Goal: Transaction & Acquisition: Purchase product/service

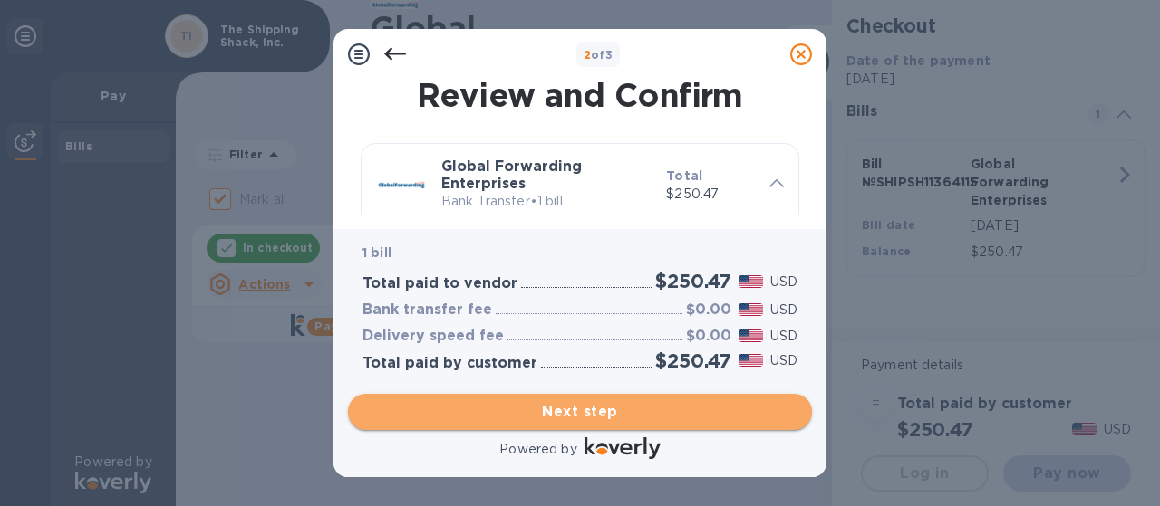
click at [564, 409] on span "Next step" at bounding box center [579, 412] width 435 height 22
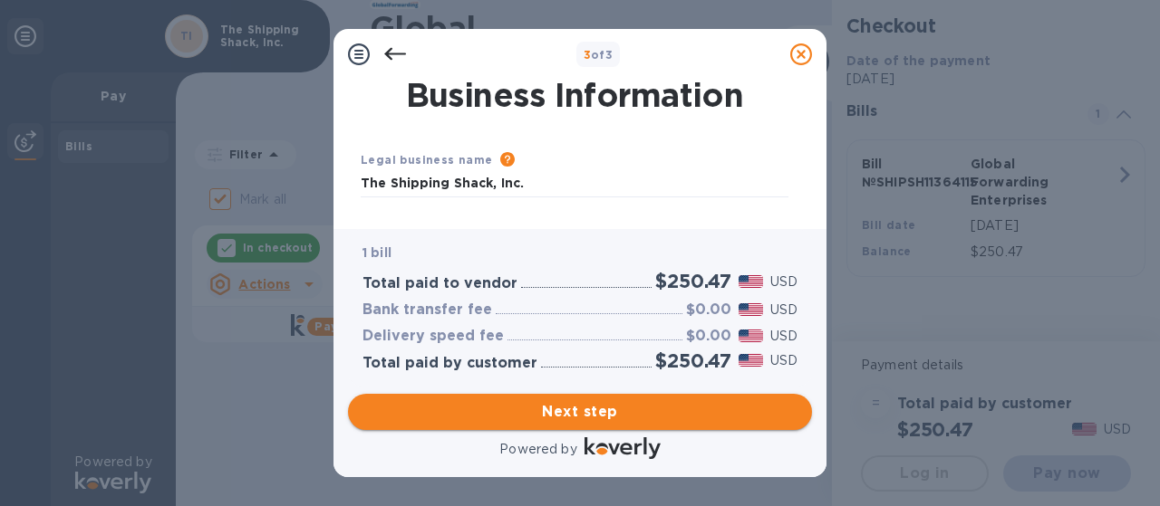
type input "[GEOGRAPHIC_DATA]"
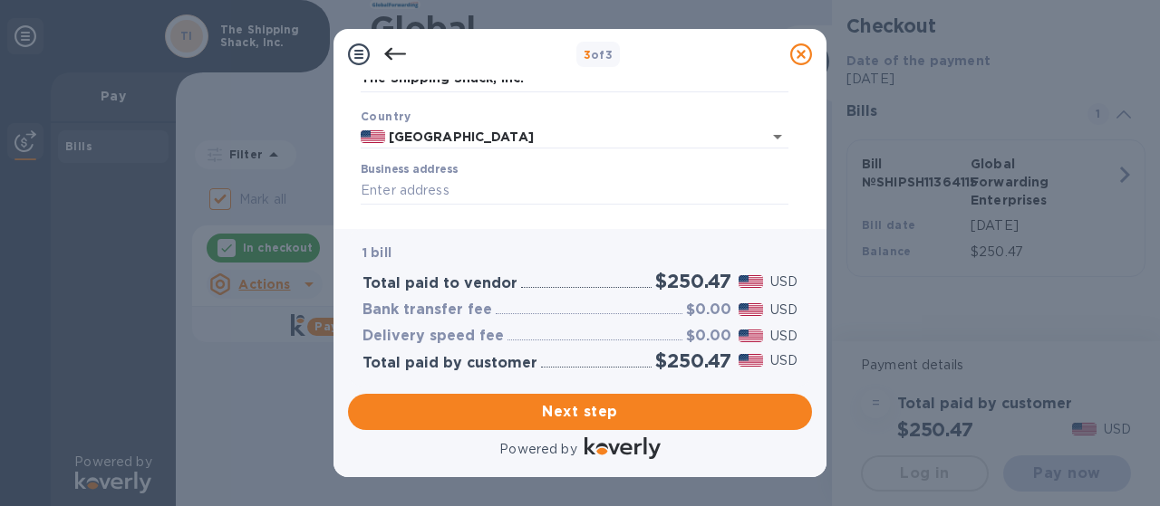
scroll to position [108, 0]
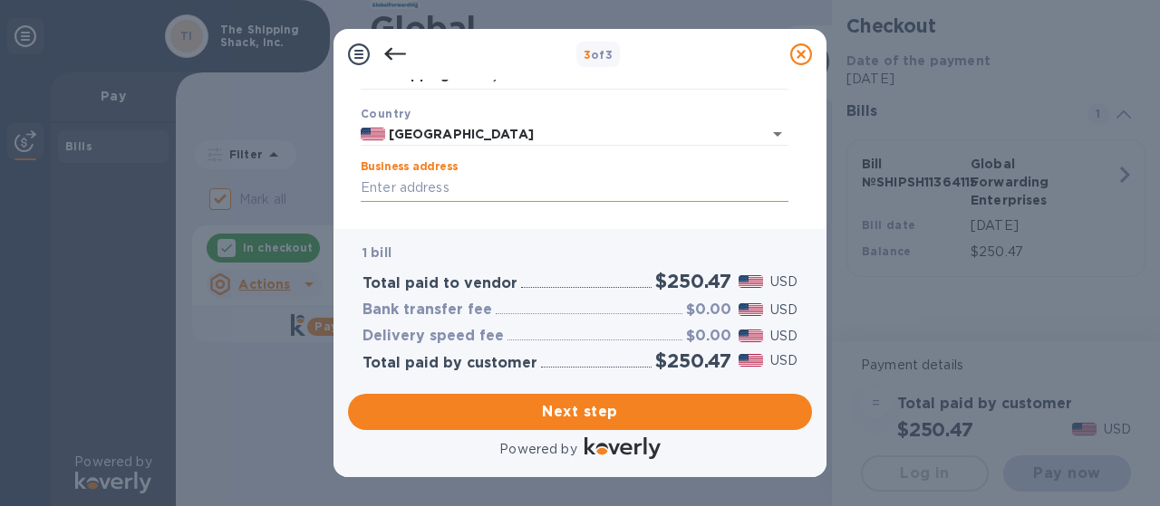
click at [522, 182] on input "Business address" at bounding box center [575, 188] width 428 height 27
type input "[STREET_ADDRESS]"
type input "[DATE][GEOGRAPHIC_DATA]"
type input "FL"
type input "34743"
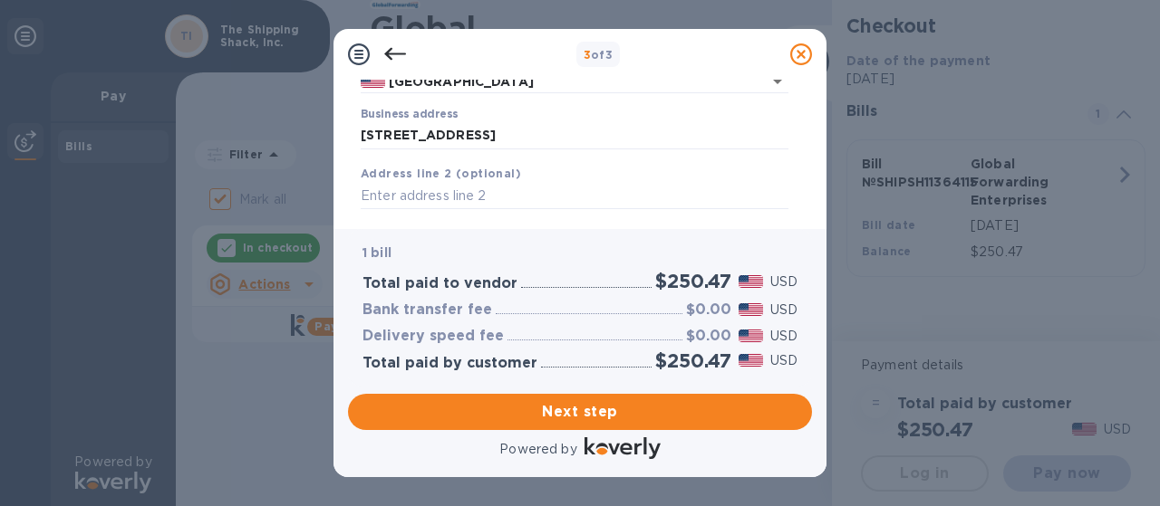
scroll to position [169, 0]
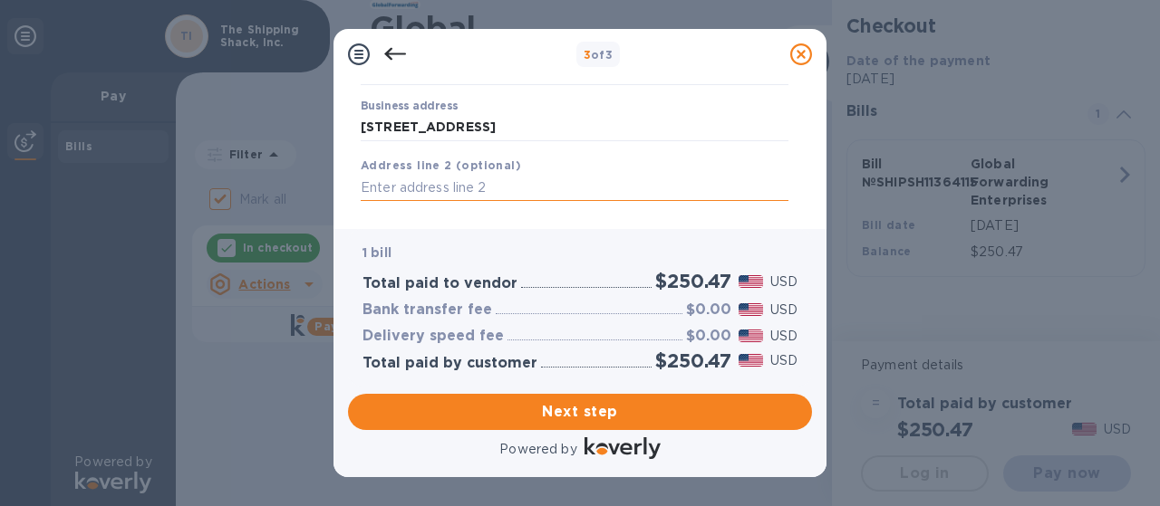
click at [562, 188] on input "text" at bounding box center [575, 188] width 428 height 27
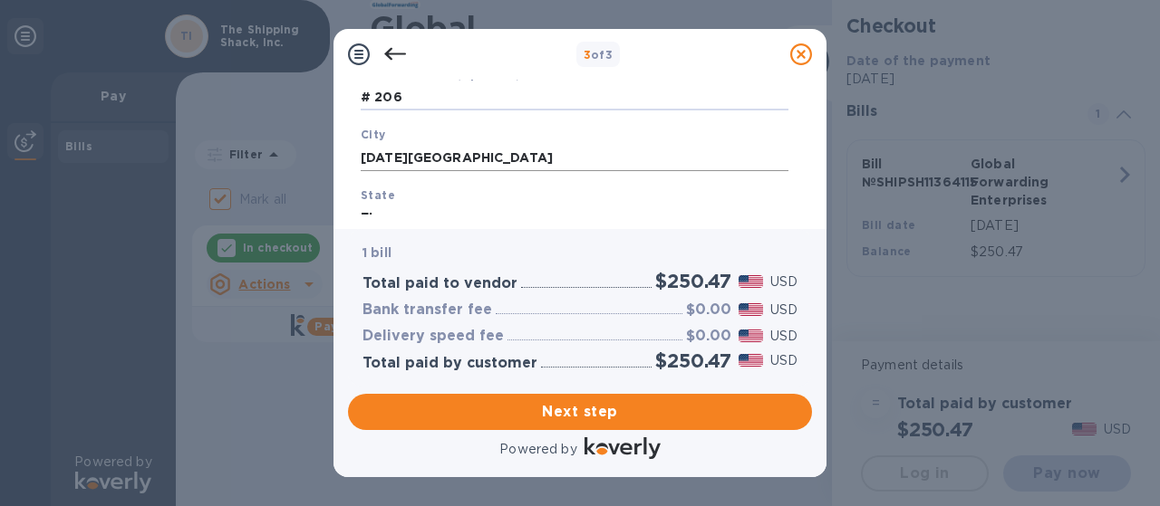
type input "# 206"
drag, startPoint x: 612, startPoint y: 169, endPoint x: 353, endPoint y: 169, distance: 258.2
click at [353, 169] on div "City [DATE][GEOGRAPHIC_DATA]" at bounding box center [574, 148] width 442 height 61
type input "k"
type input "Kissimmee"
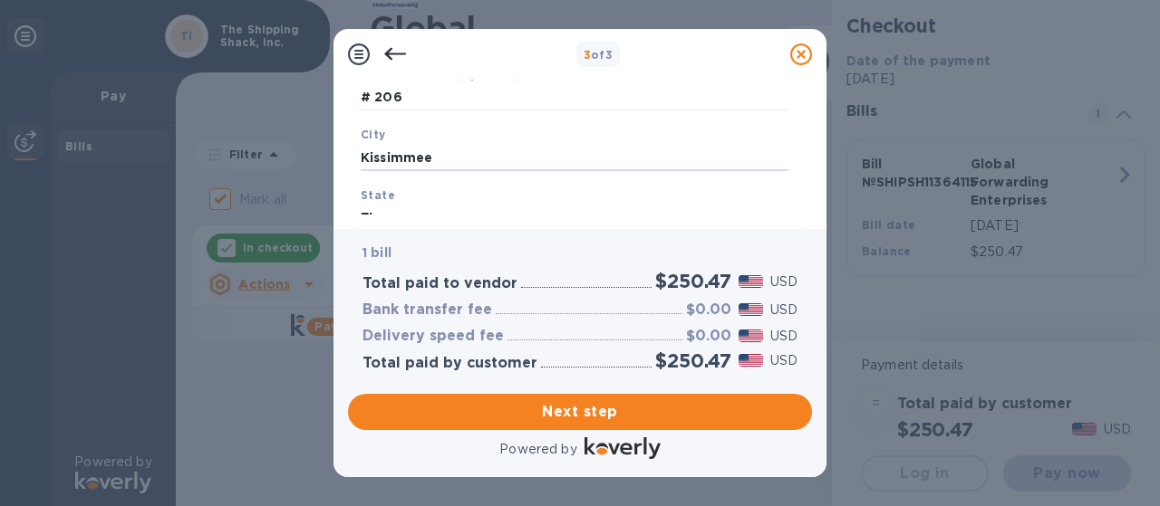
click at [397, 207] on input "FL" at bounding box center [575, 218] width 428 height 27
click at [569, 416] on span "Next step" at bounding box center [579, 412] width 435 height 22
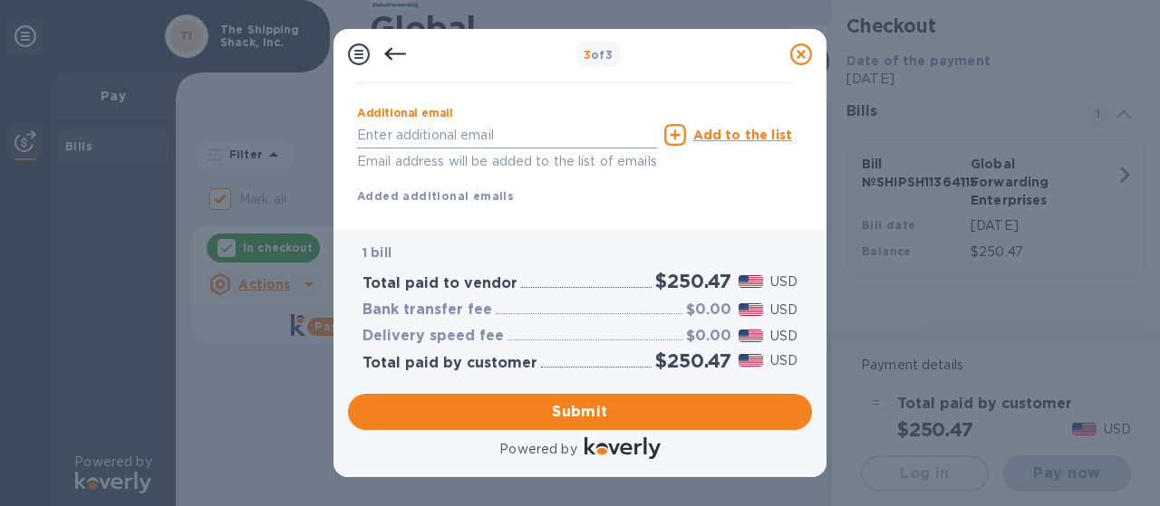
click at [493, 140] on input "text" at bounding box center [507, 134] width 300 height 27
type input "[EMAIL_ADDRESS][DOMAIN_NAME]"
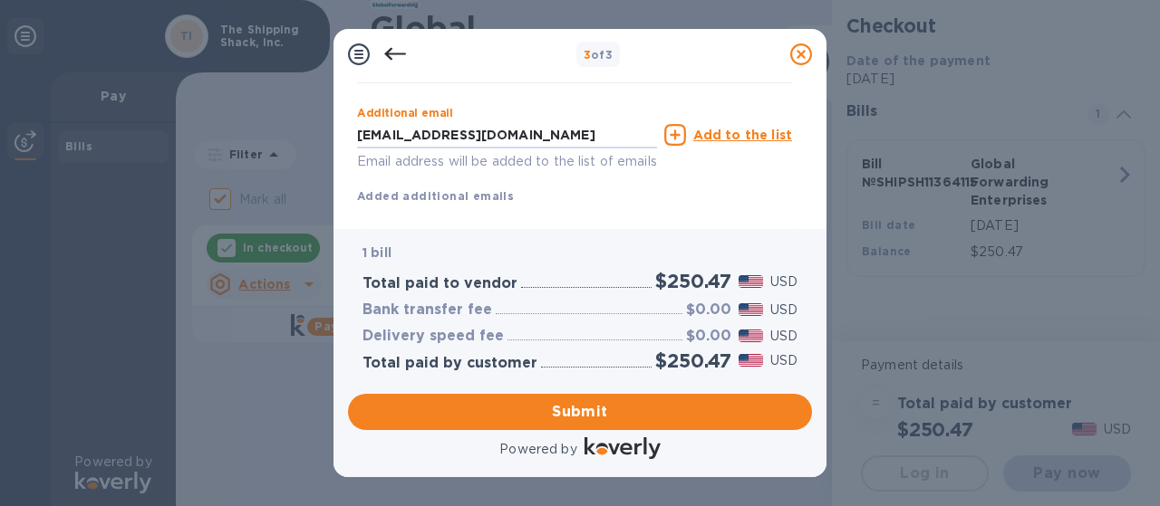
type input "[PERSON_NAME]"
type input "8089534638"
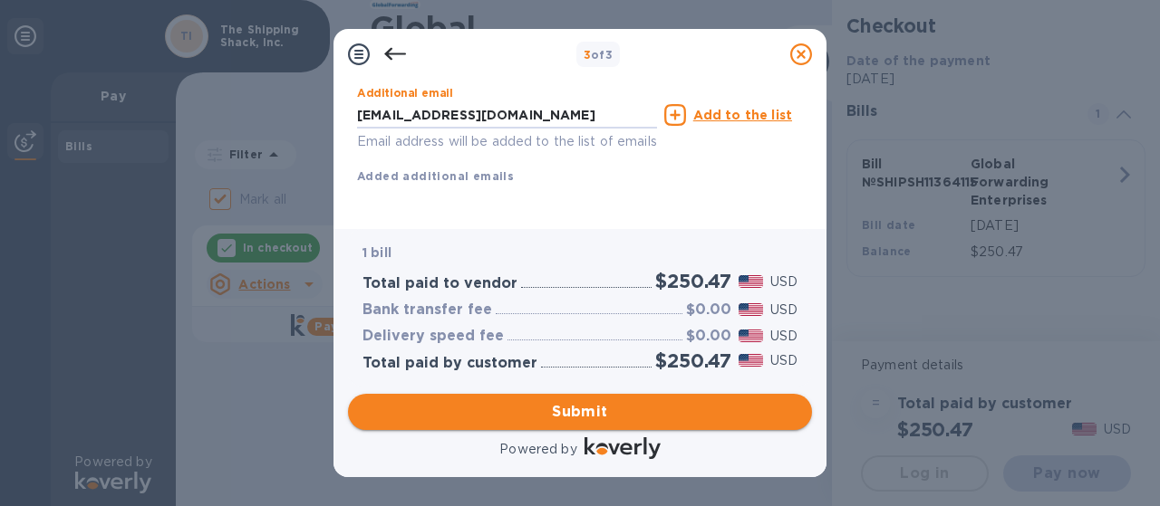
click at [574, 416] on span "Submit" at bounding box center [579, 412] width 435 height 22
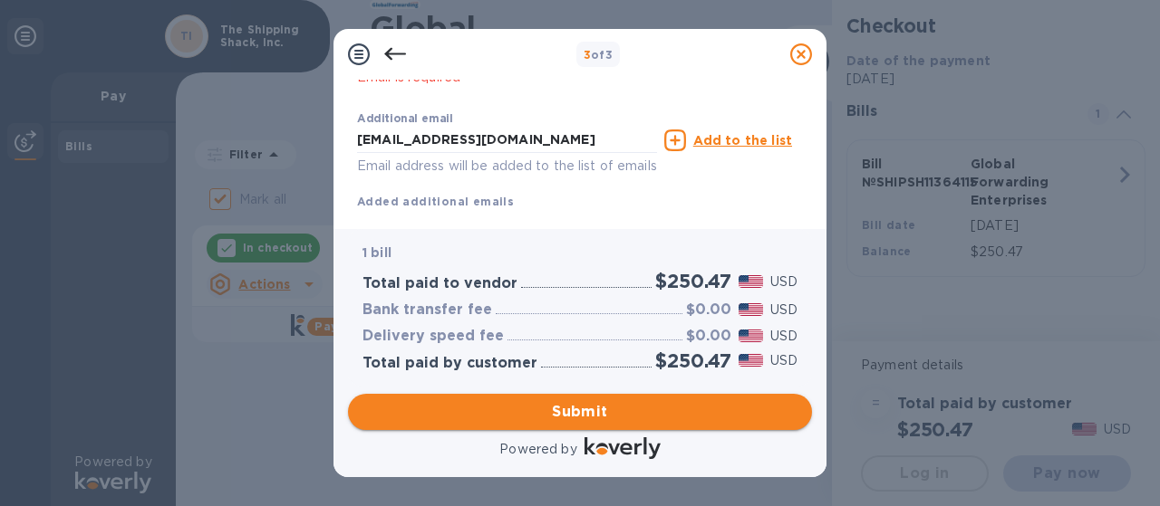
scroll to position [471, 0]
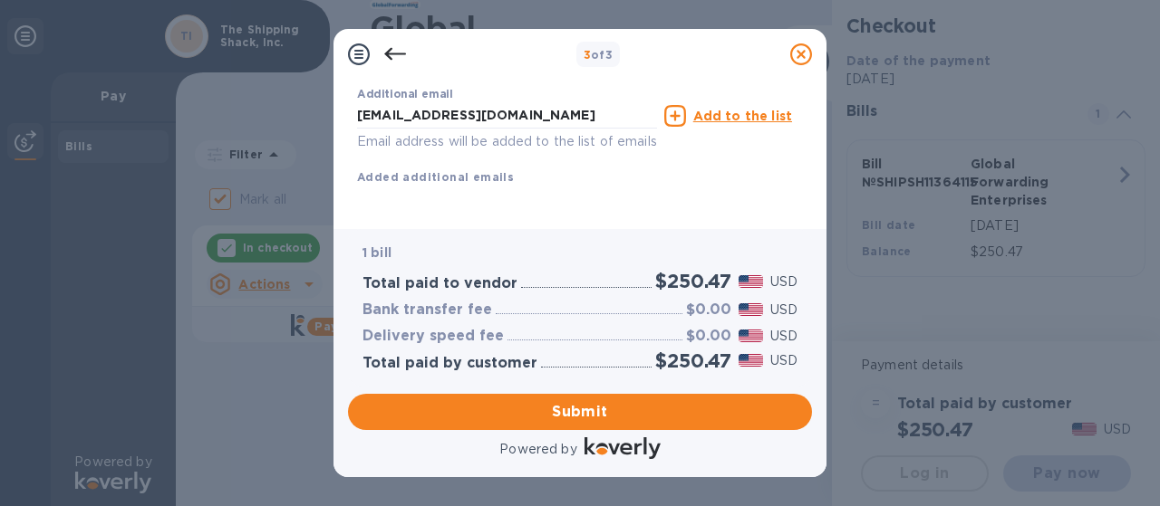
click at [754, 109] on u "Add to the list" at bounding box center [742, 116] width 99 height 14
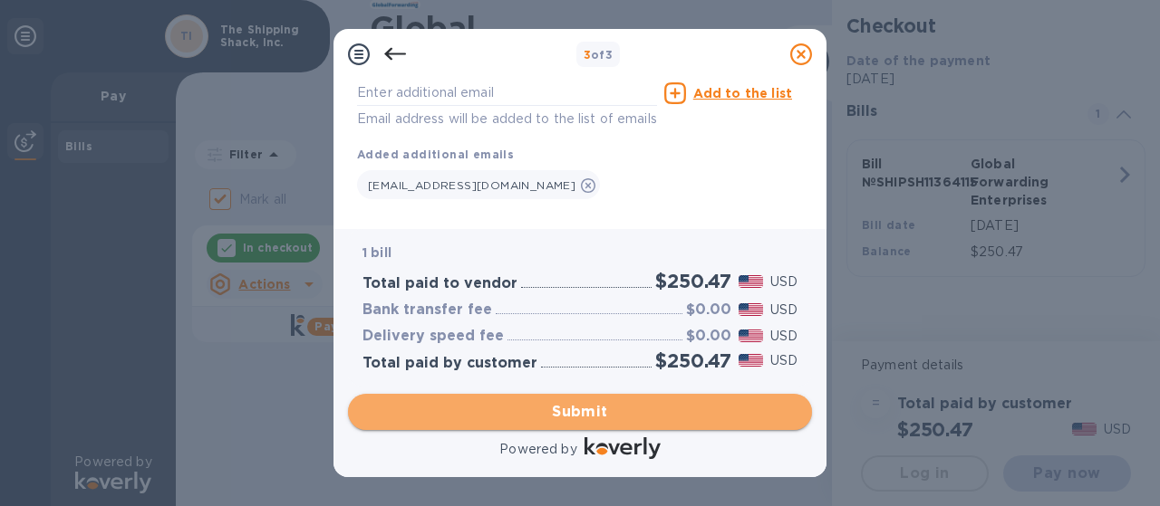
click at [605, 412] on span "Submit" at bounding box center [579, 412] width 435 height 22
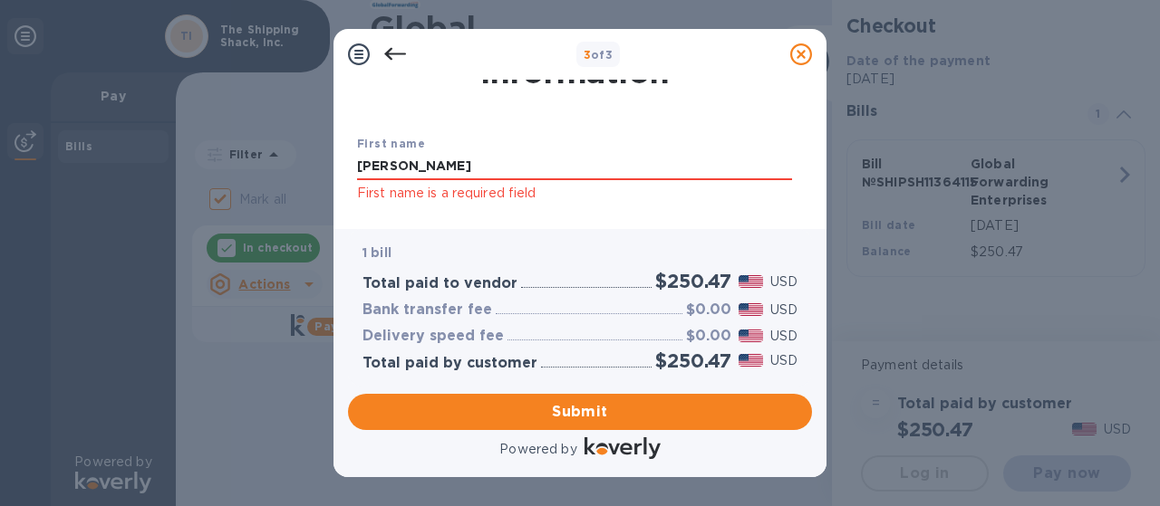
scroll to position [91, 0]
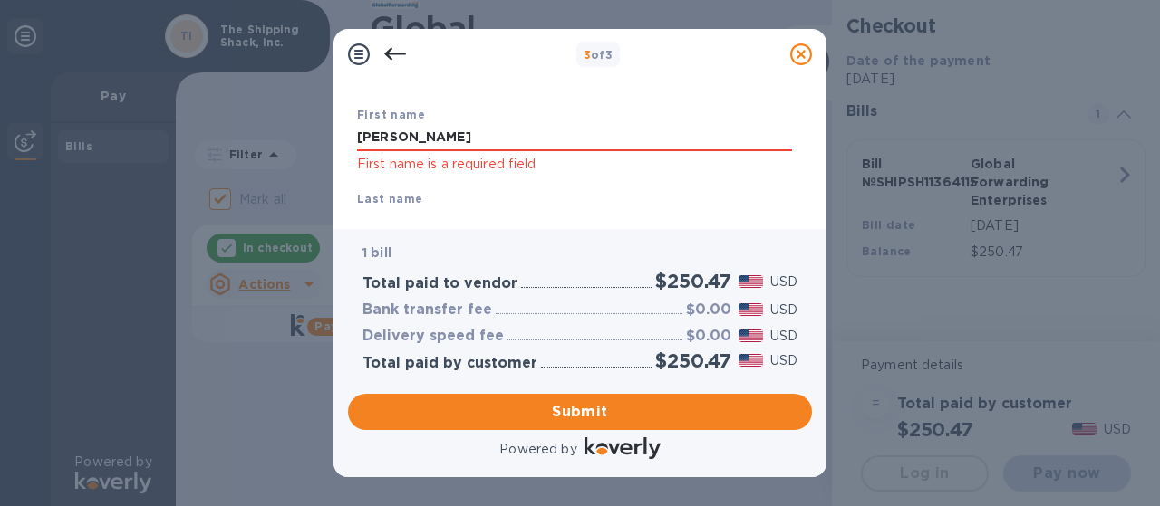
click at [543, 198] on div "Last name [PERSON_NAME]" at bounding box center [574, 212] width 449 height 61
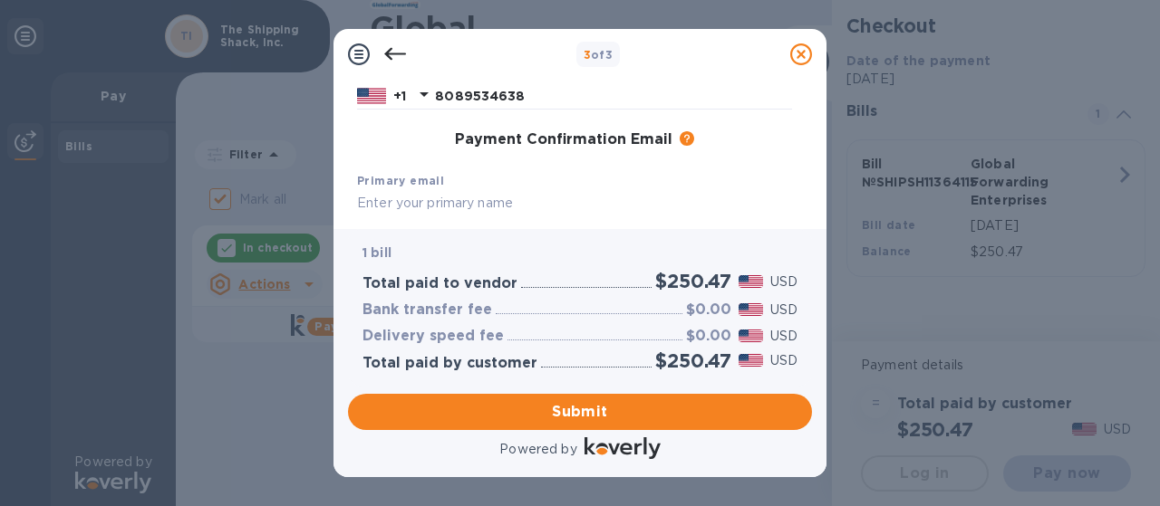
scroll to position [362, 0]
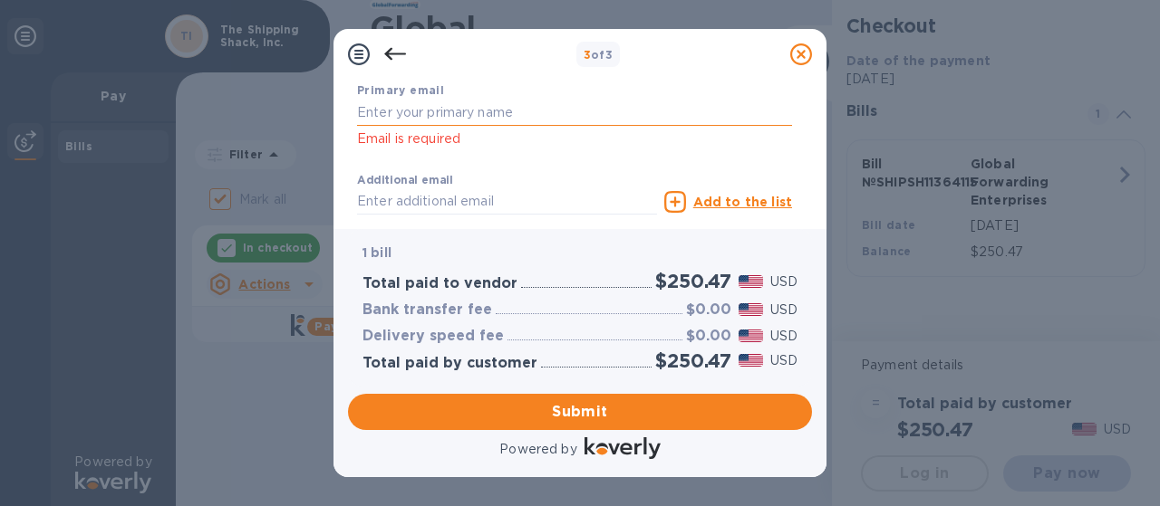
click at [489, 115] on input "text" at bounding box center [574, 113] width 435 height 27
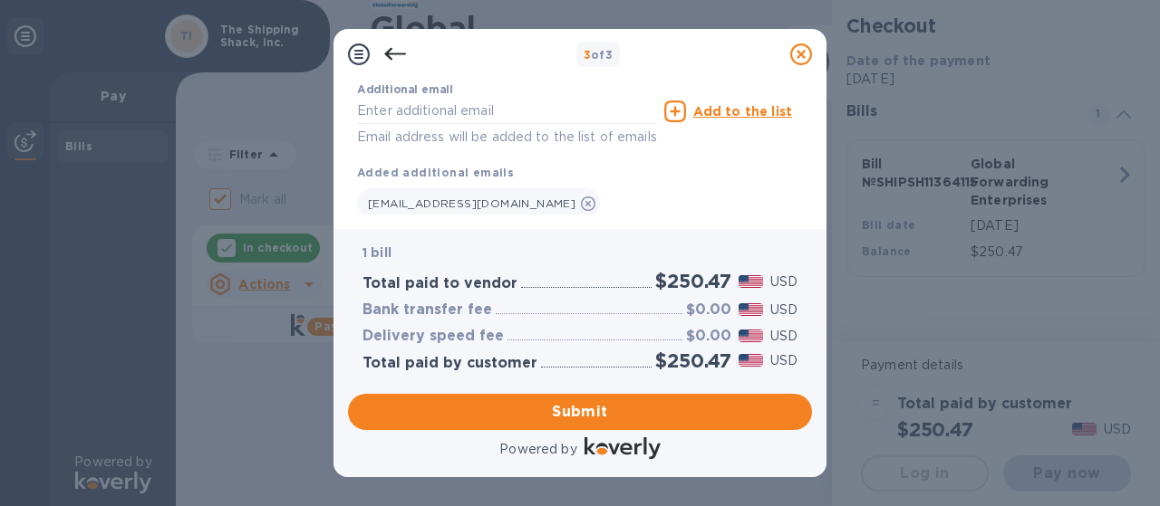
scroll to position [507, 0]
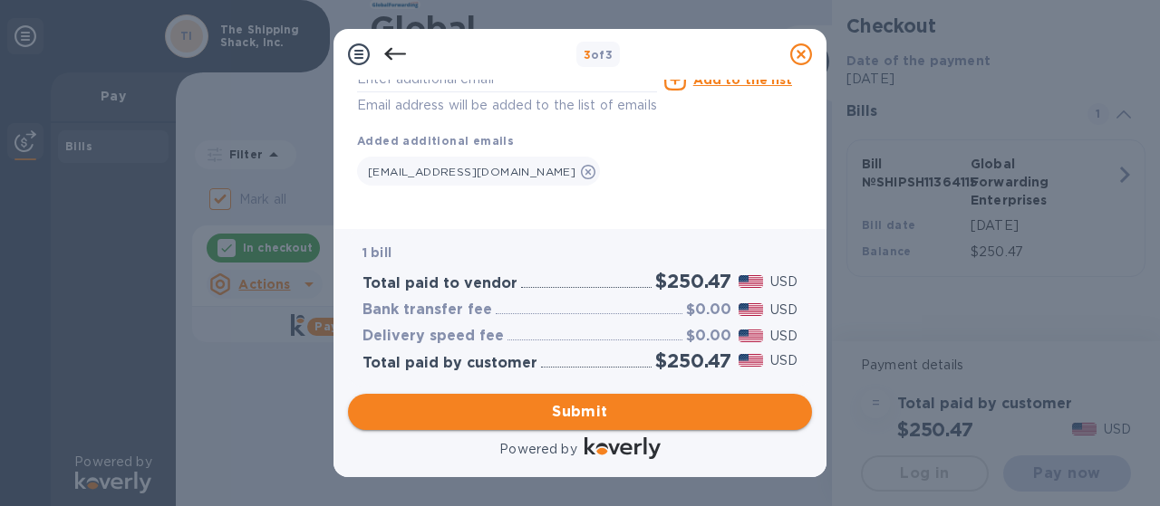
type input "[EMAIL_ADDRESS][DOMAIN_NAME]"
click at [590, 406] on span "Submit" at bounding box center [579, 412] width 435 height 22
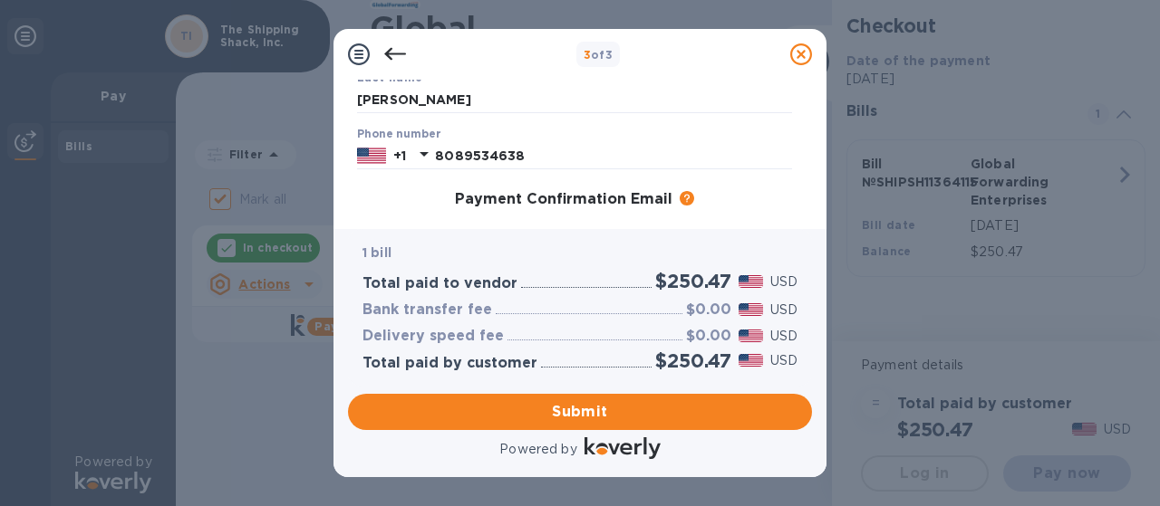
scroll to position [303, 0]
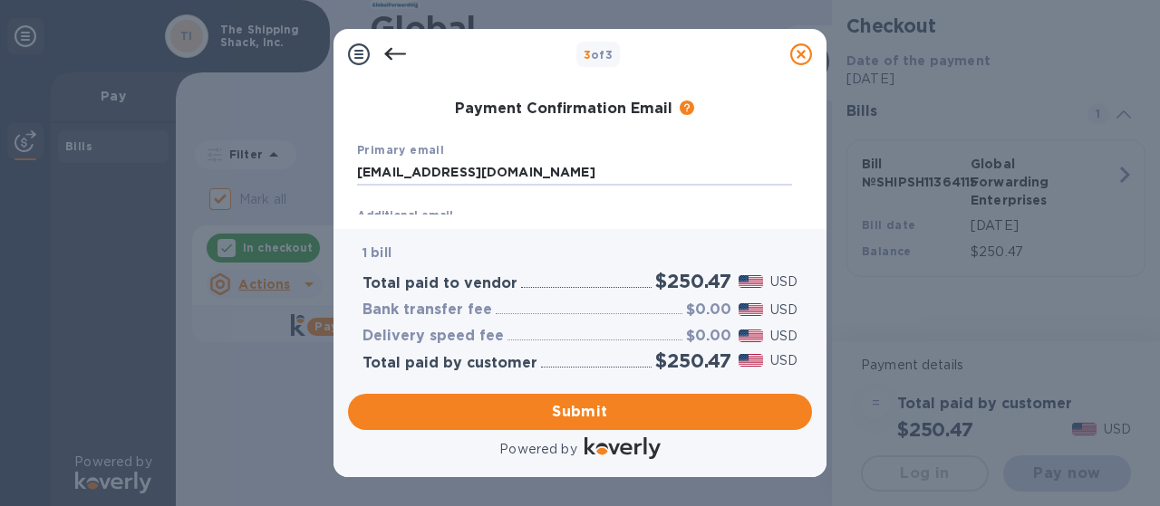
drag, startPoint x: 571, startPoint y: 178, endPoint x: 357, endPoint y: 188, distance: 214.0
click at [357, 188] on div "Primary email [EMAIL_ADDRESS][DOMAIN_NAME]" at bounding box center [574, 163] width 449 height 61
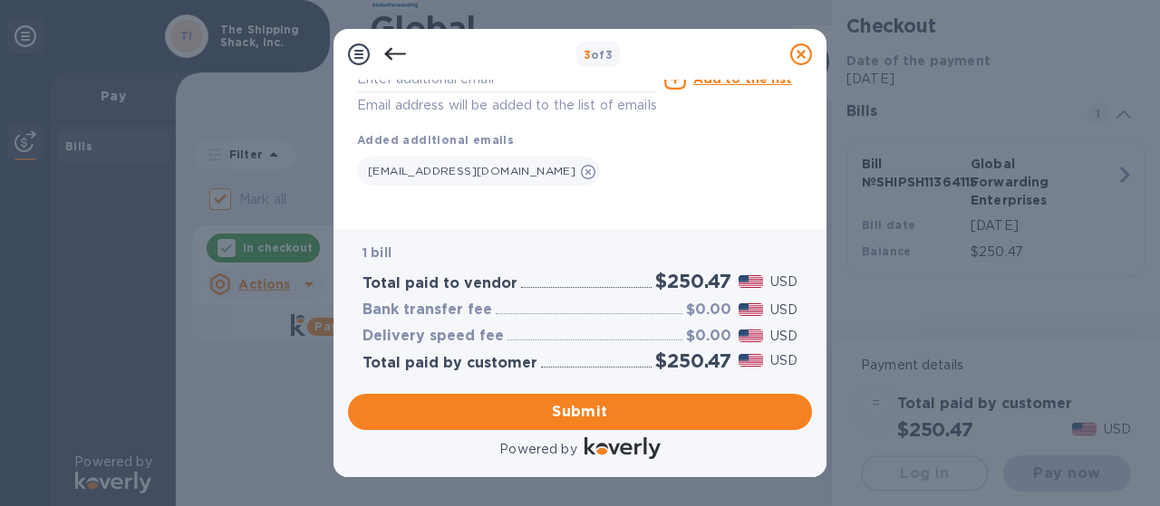
scroll to position [393, 0]
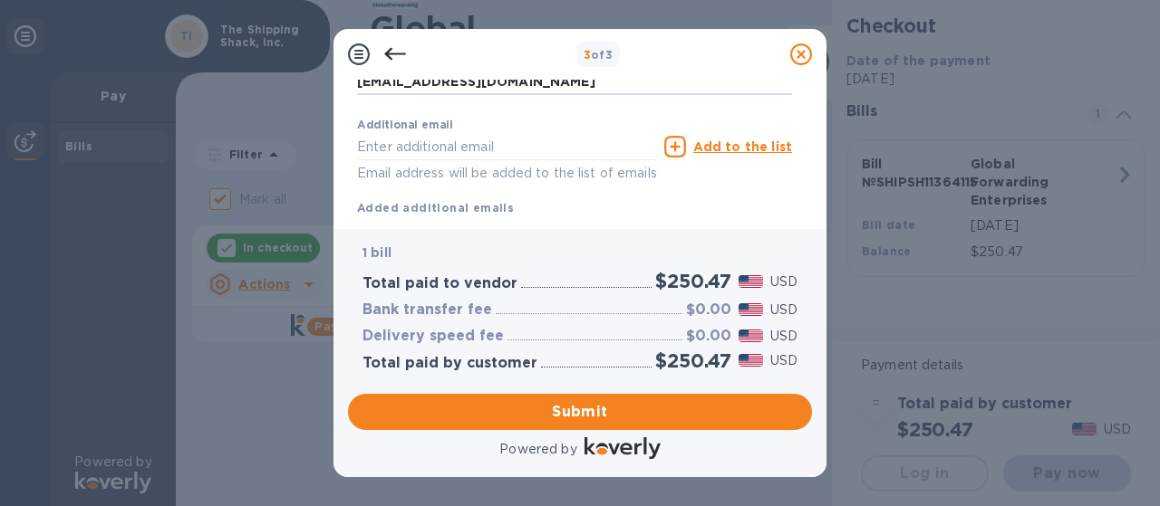
type input "[EMAIL_ADDRESS][DOMAIN_NAME]"
click at [708, 141] on u "Add to the list" at bounding box center [742, 147] width 99 height 14
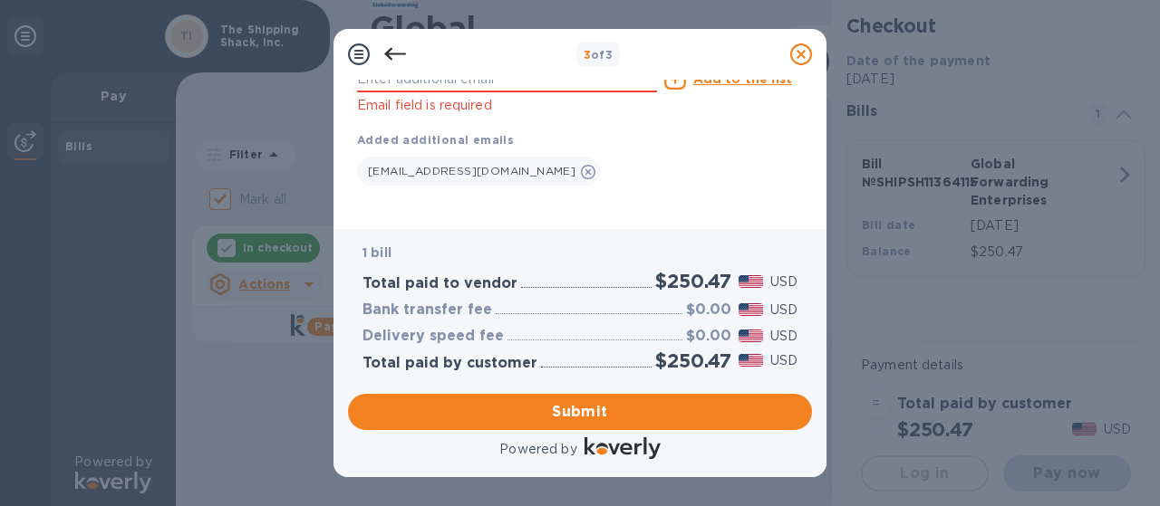
scroll to position [372, 0]
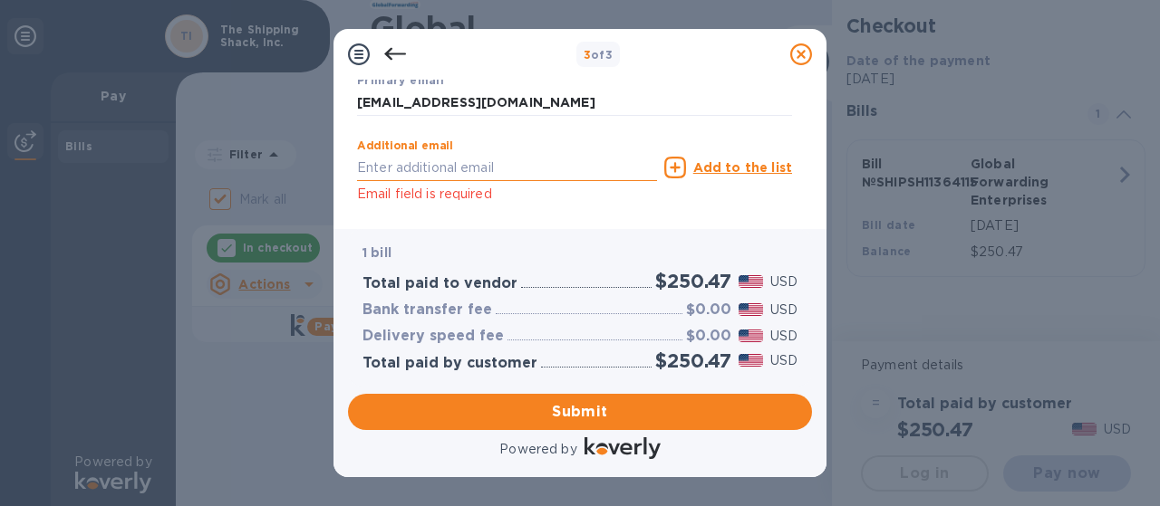
click at [464, 168] on input "text" at bounding box center [507, 167] width 300 height 27
type input "[EMAIL_ADDRESS][DOMAIN_NAME]"
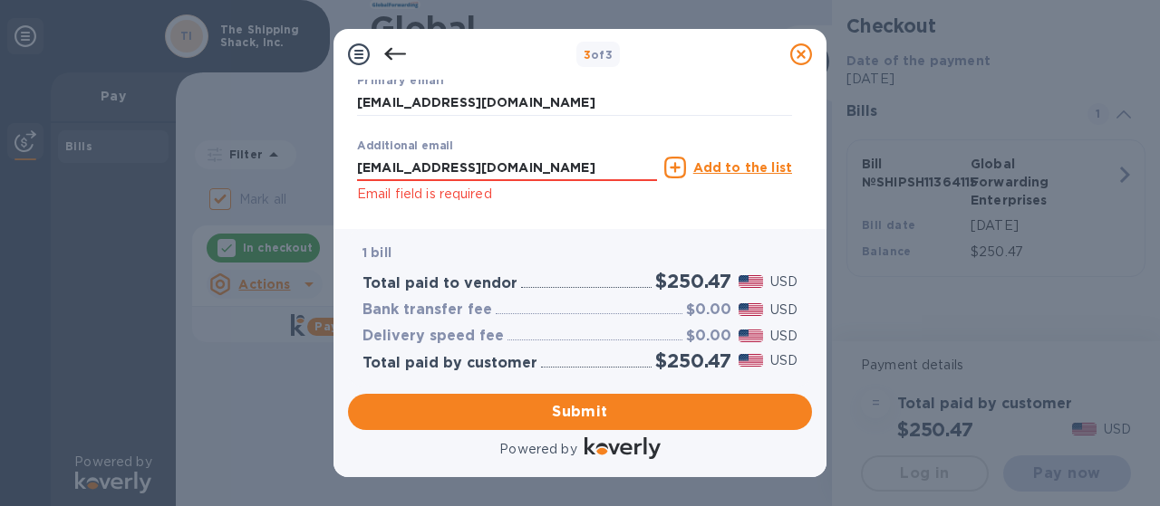
click at [718, 169] on u "Add to the list" at bounding box center [742, 167] width 99 height 14
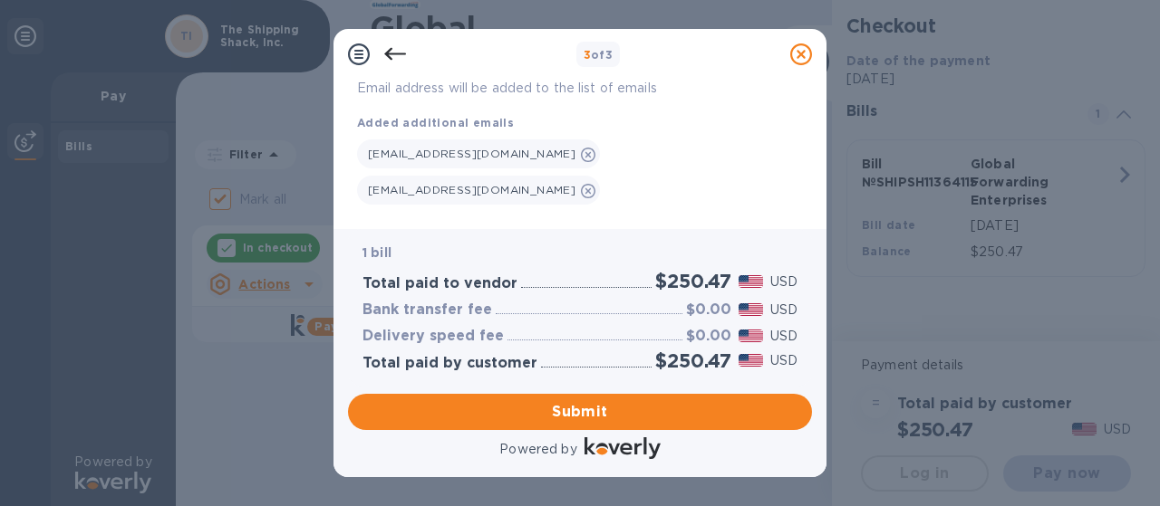
scroll to position [484, 0]
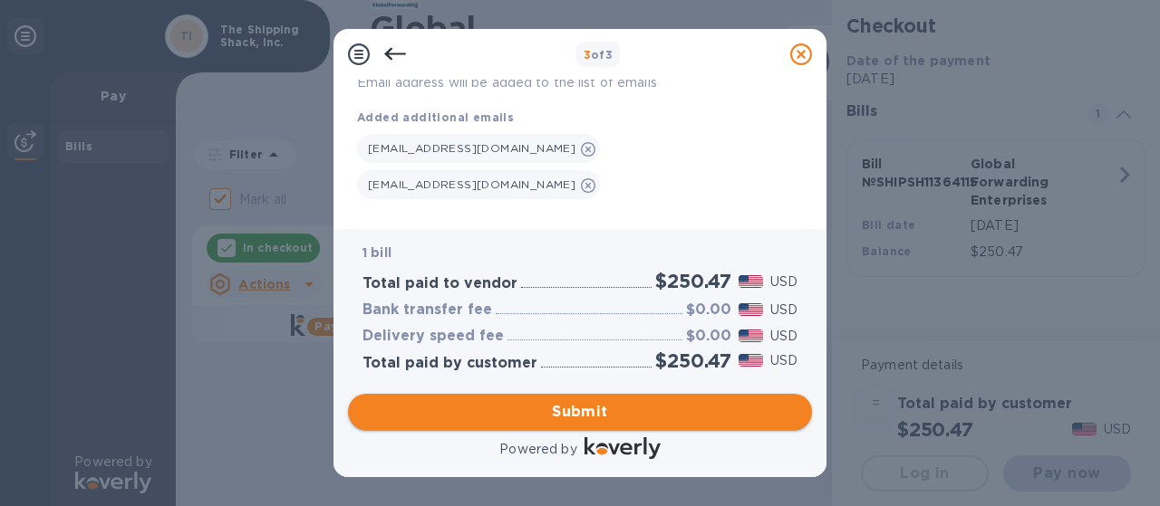
click at [579, 419] on span "Submit" at bounding box center [579, 412] width 435 height 22
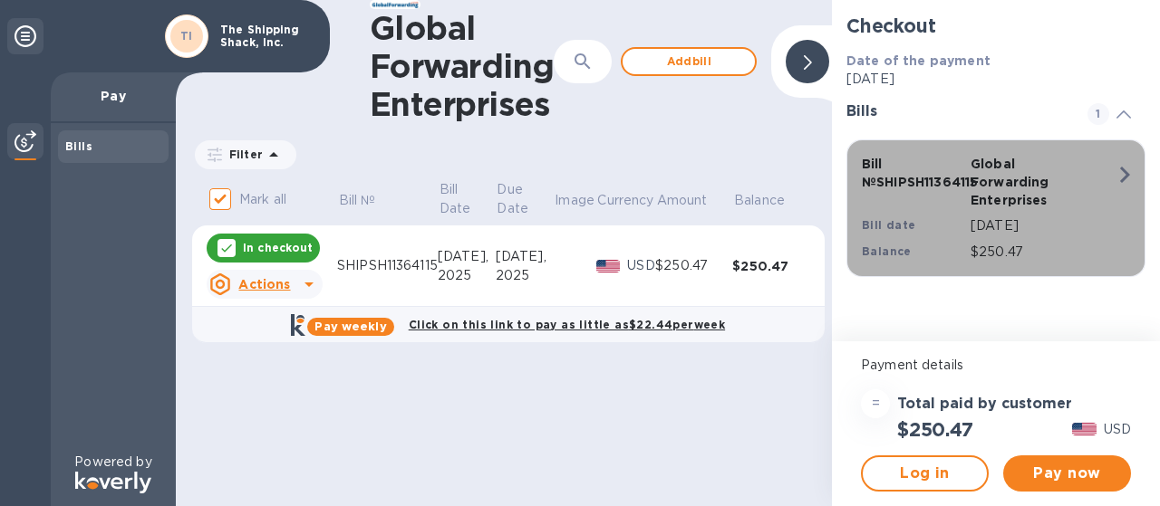
click at [1115, 173] on icon "button" at bounding box center [1124, 175] width 33 height 33
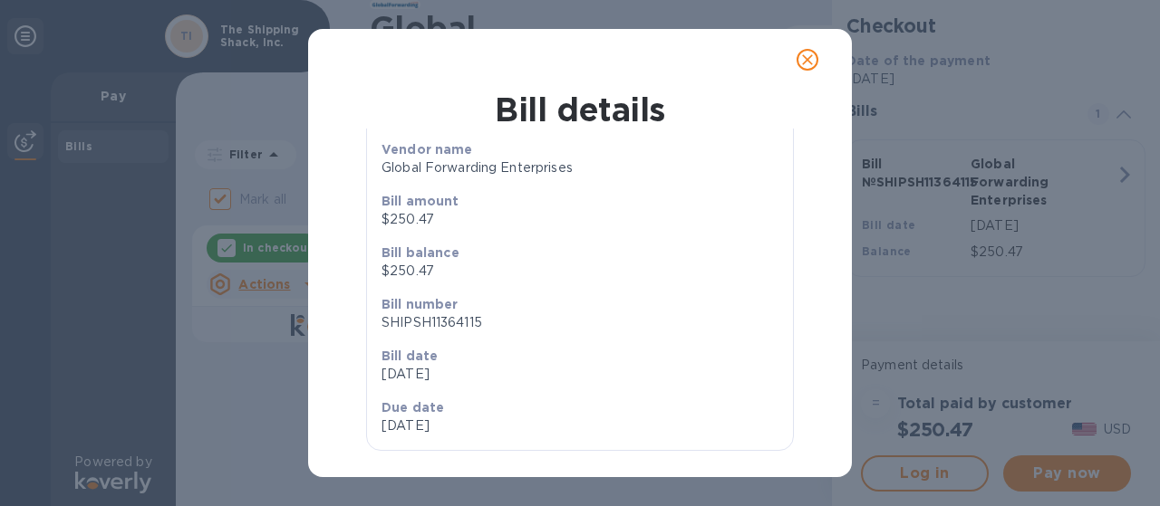
scroll to position [138, 0]
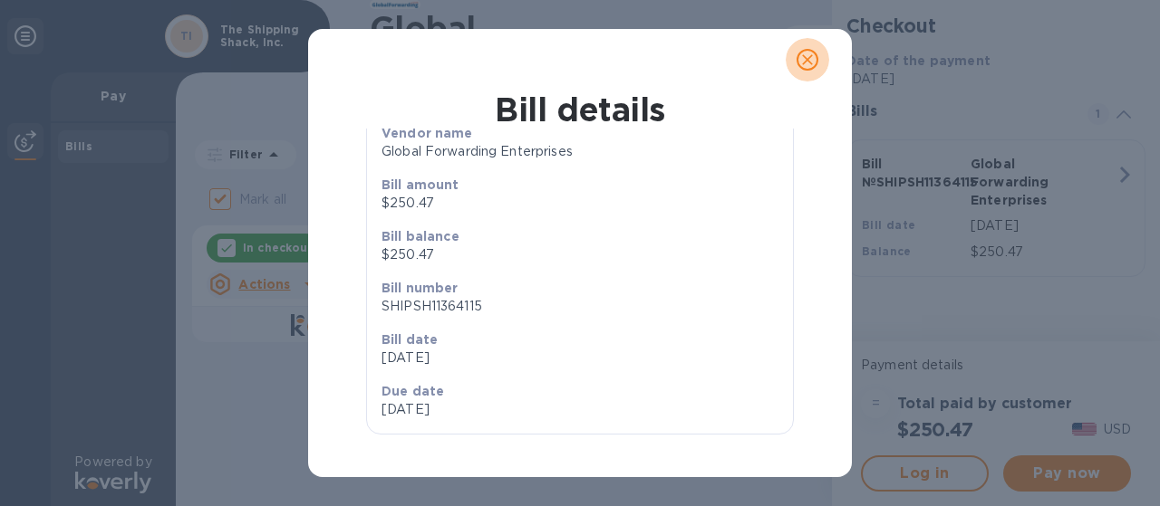
click at [807, 66] on icon "close" at bounding box center [807, 60] width 18 height 18
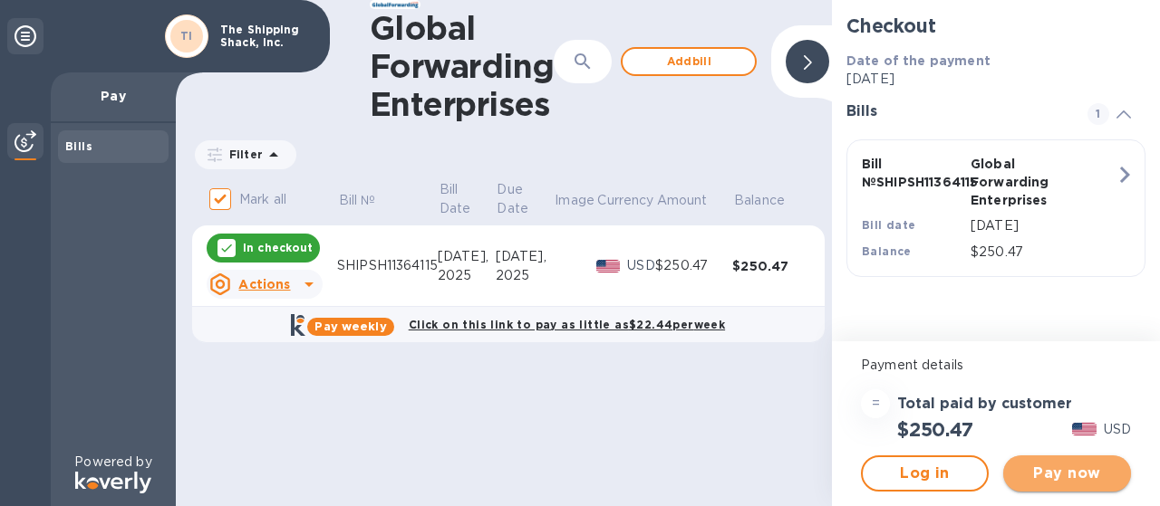
click at [1039, 480] on span "Pay now" at bounding box center [1066, 474] width 99 height 22
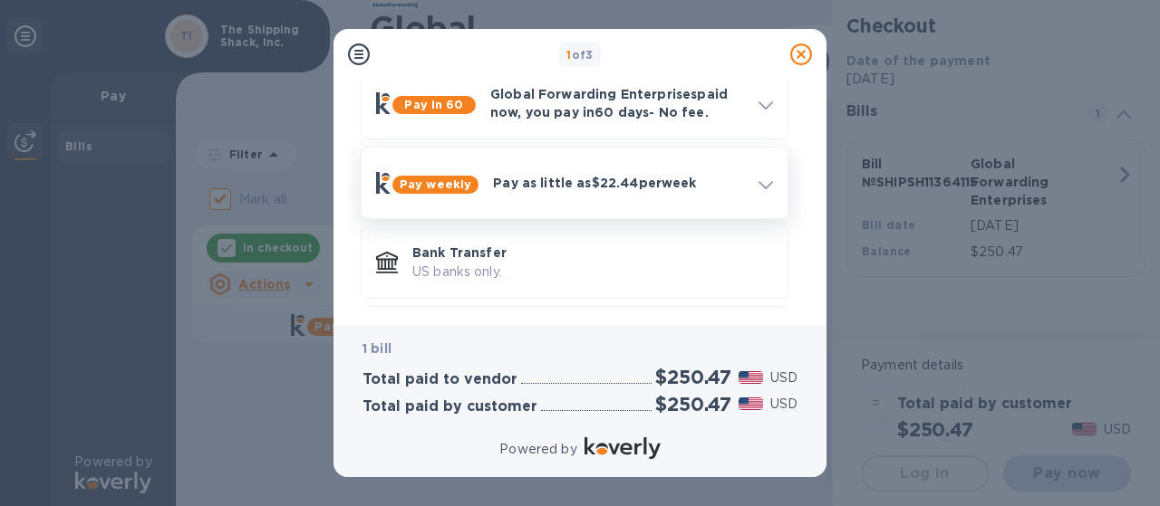
scroll to position [172, 0]
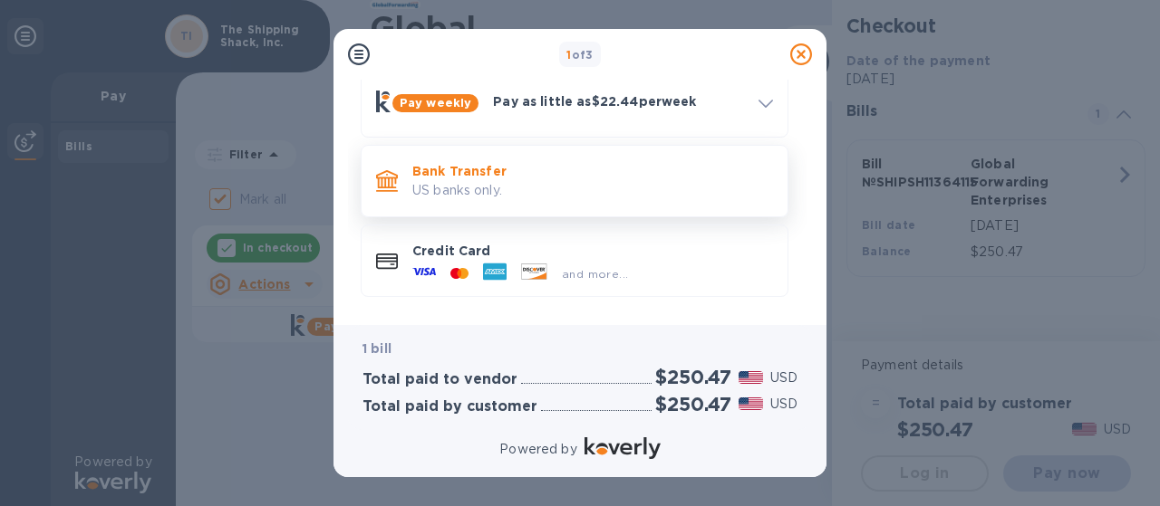
click at [474, 190] on p "US banks only." at bounding box center [592, 190] width 361 height 19
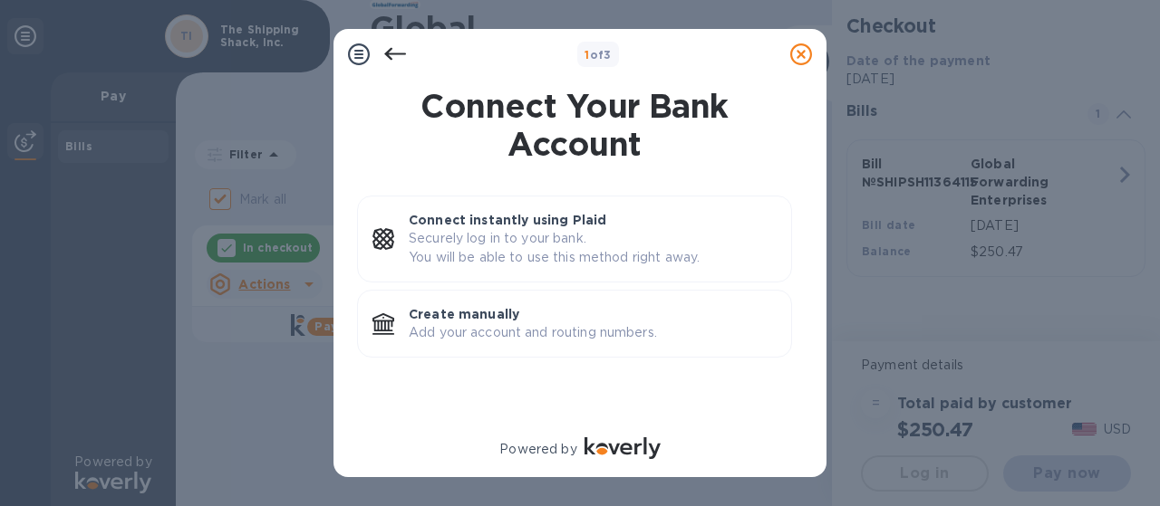
scroll to position [0, 0]
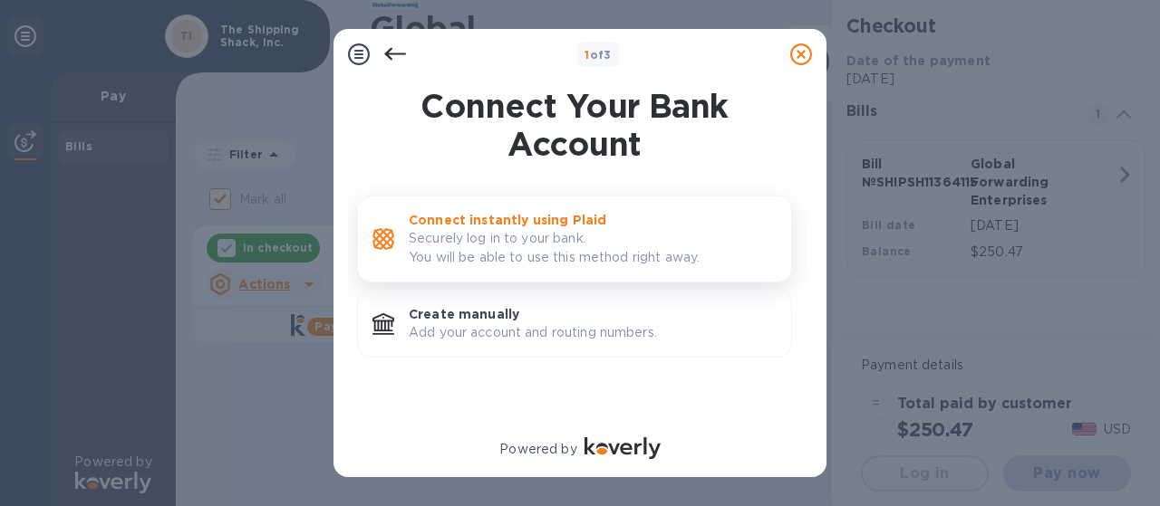
click at [512, 229] on p "Securely log in to your bank. You will be able to use this method right away." at bounding box center [593, 248] width 368 height 38
